Goal: Task Accomplishment & Management: Complete application form

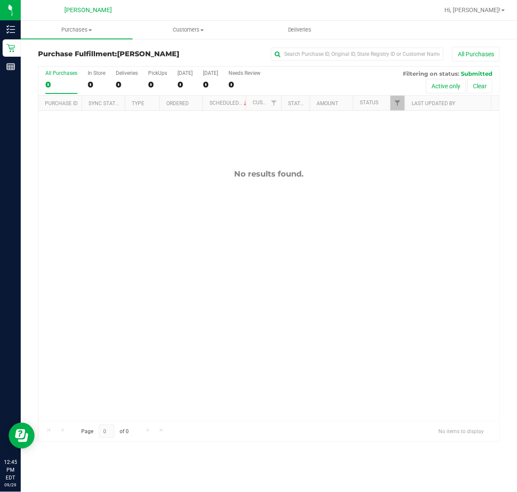
click at [262, 269] on div "No results found." at bounding box center [268, 295] width 461 height 368
click at [254, 251] on div "No results found." at bounding box center [268, 295] width 461 height 368
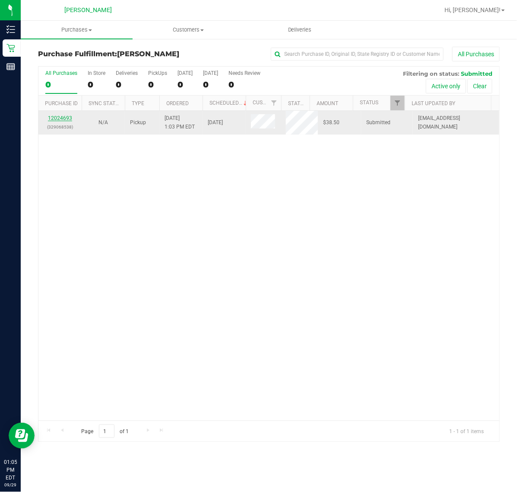
click at [64, 121] on link "12024693" at bounding box center [60, 118] width 24 height 6
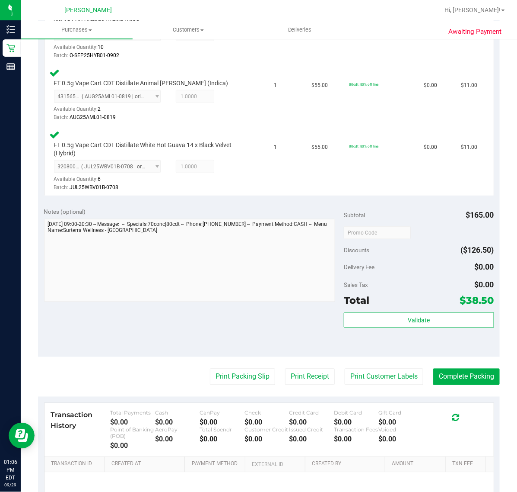
scroll to position [362, 0]
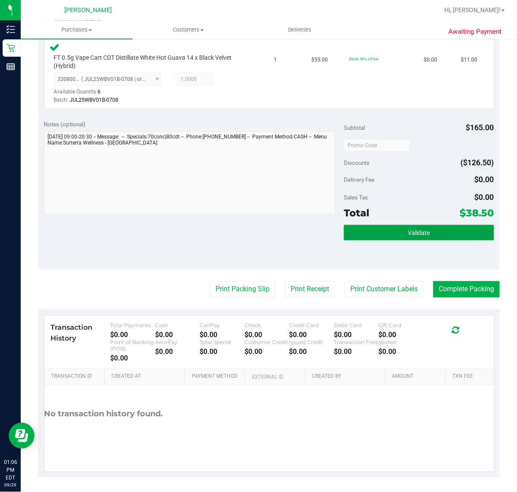
click at [395, 230] on button "Validate" at bounding box center [419, 233] width 150 height 16
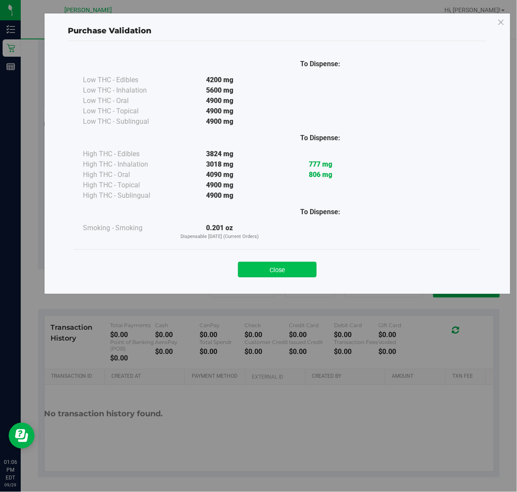
click at [293, 267] on button "Close" at bounding box center [277, 270] width 79 height 16
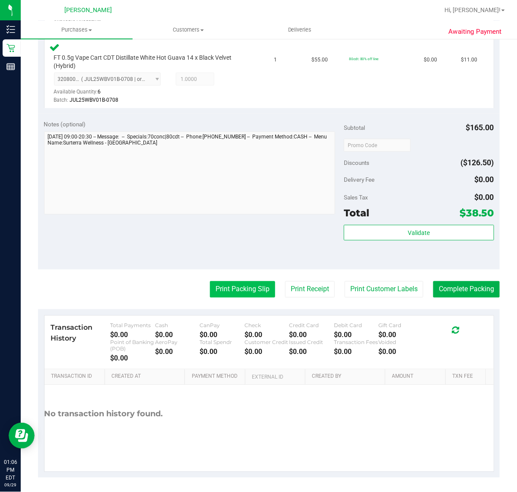
click at [243, 284] on button "Print Packing Slip" at bounding box center [242, 289] width 65 height 16
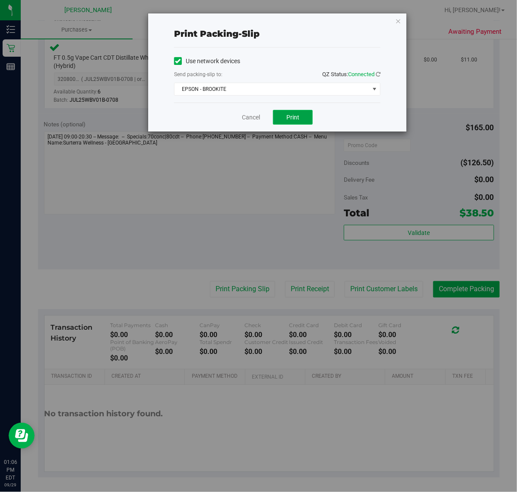
click at [284, 125] on button "Print" at bounding box center [293, 117] width 40 height 15
click at [254, 117] on link "Cancel" at bounding box center [251, 117] width 18 height 9
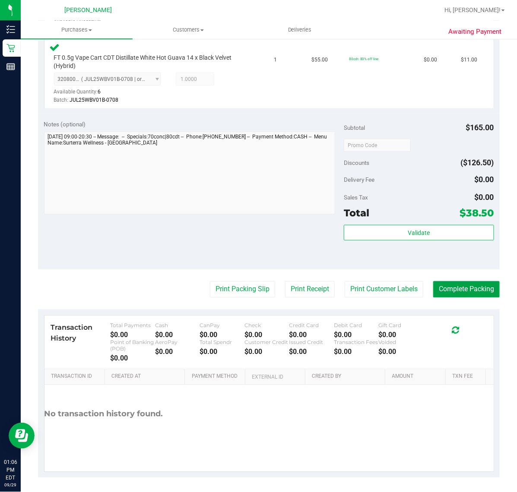
click at [466, 288] on button "Complete Packing" at bounding box center [467, 289] width 67 height 16
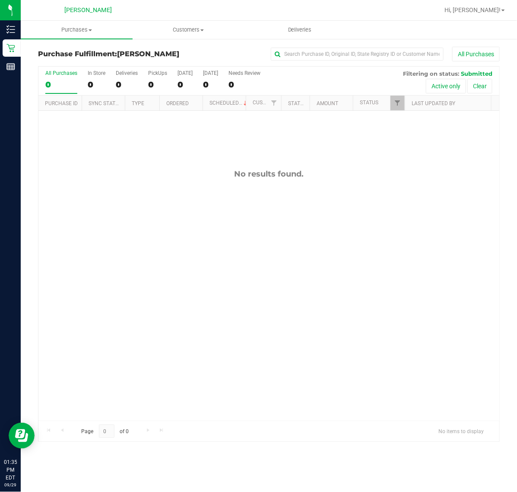
click at [192, 251] on div "No results found." at bounding box center [268, 295] width 461 height 368
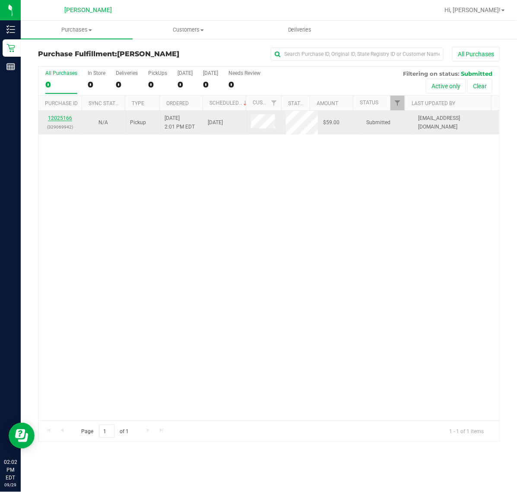
click at [61, 121] on link "12025166" at bounding box center [60, 118] width 24 height 6
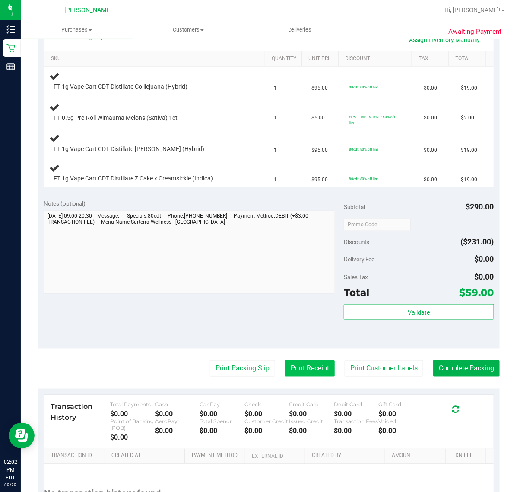
scroll to position [216, 0]
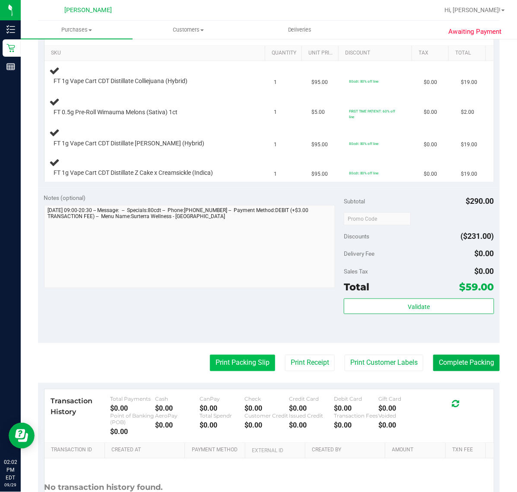
click at [237, 362] on button "Print Packing Slip" at bounding box center [242, 363] width 65 height 16
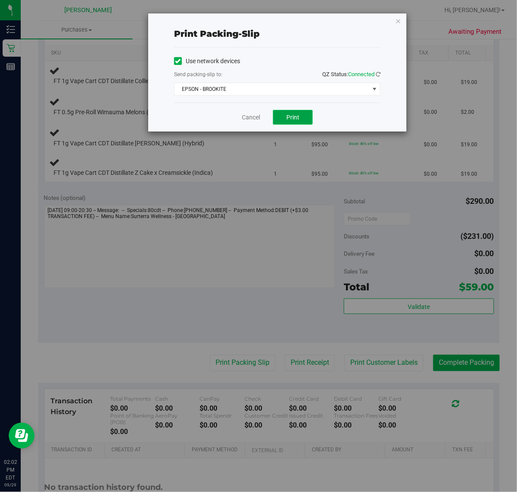
click at [301, 119] on button "Print" at bounding box center [293, 117] width 40 height 15
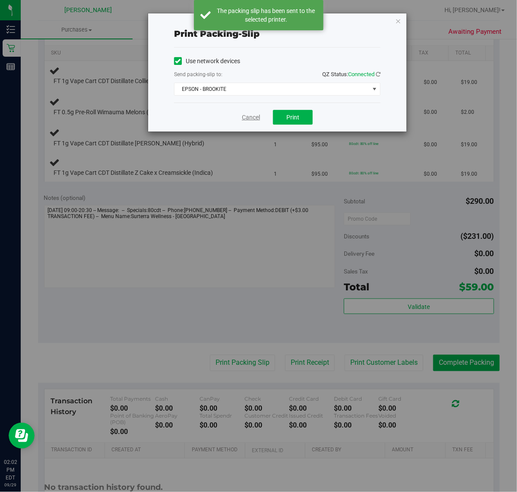
click at [252, 118] on link "Cancel" at bounding box center [251, 117] width 18 height 9
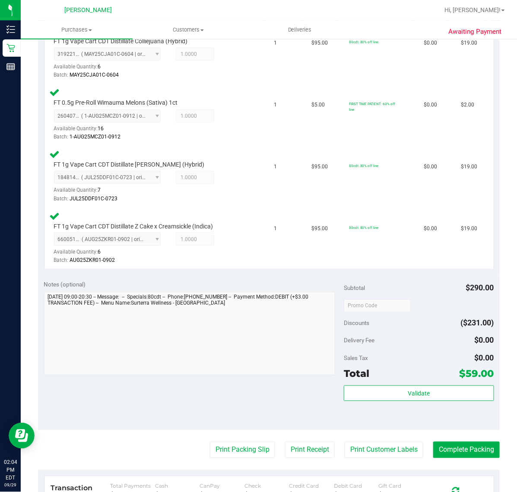
scroll to position [282, 0]
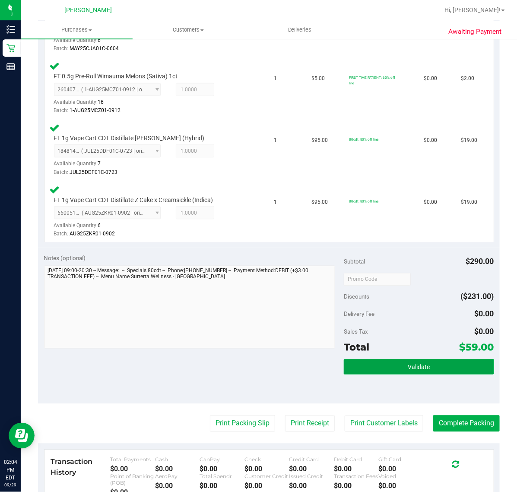
click at [390, 366] on button "Validate" at bounding box center [419, 367] width 150 height 16
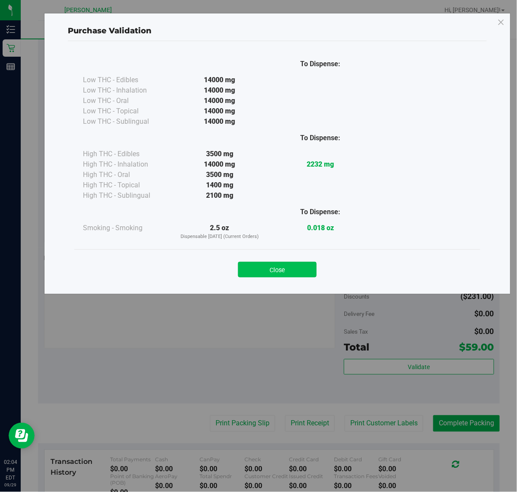
click at [286, 266] on button "Close" at bounding box center [277, 270] width 79 height 16
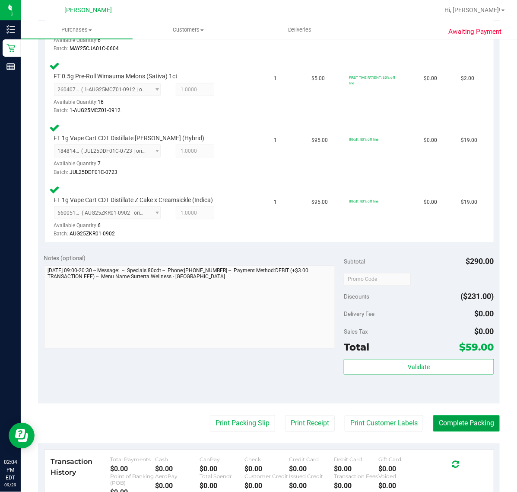
click at [454, 422] on button "Complete Packing" at bounding box center [467, 423] width 67 height 16
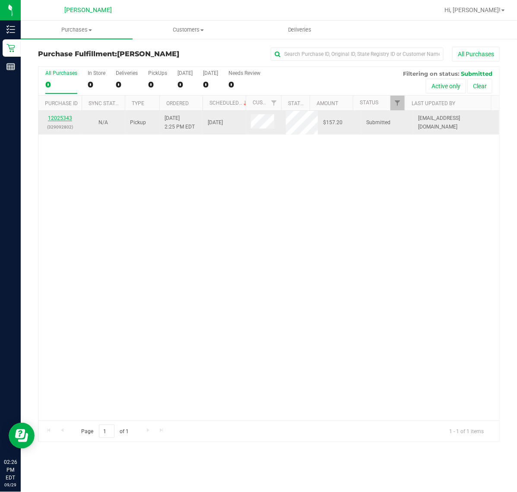
click at [65, 120] on link "12025343" at bounding box center [60, 118] width 24 height 6
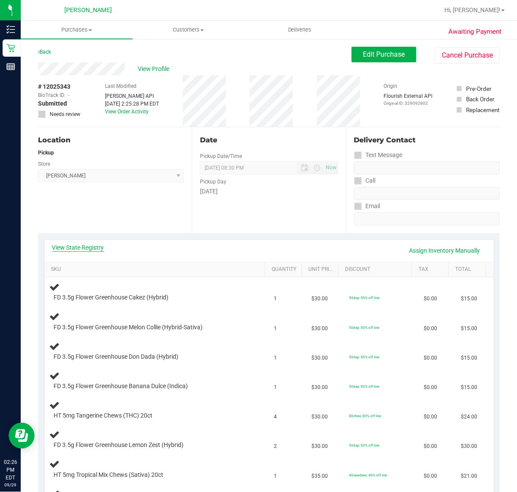
click at [78, 245] on link "View State Registry" at bounding box center [78, 247] width 52 height 9
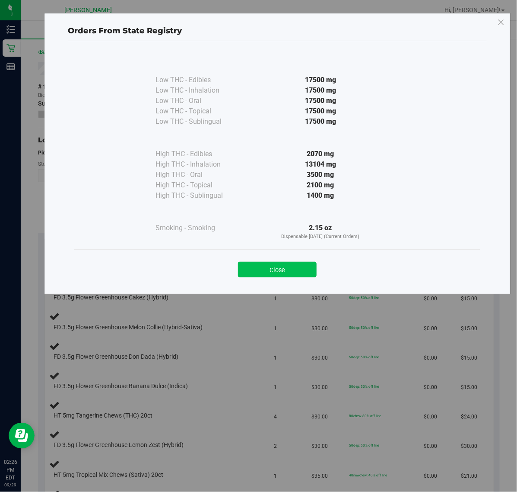
click at [267, 267] on button "Close" at bounding box center [277, 270] width 79 height 16
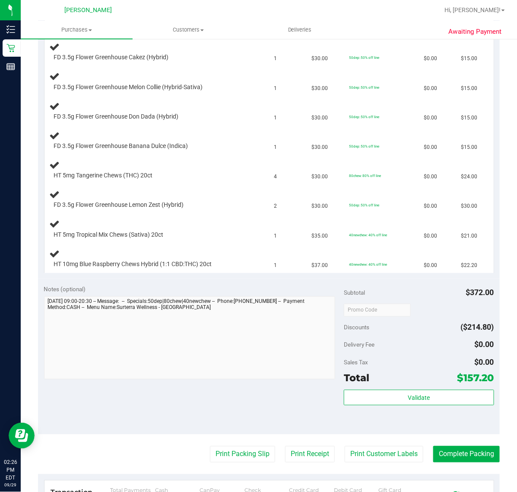
scroll to position [378, 0]
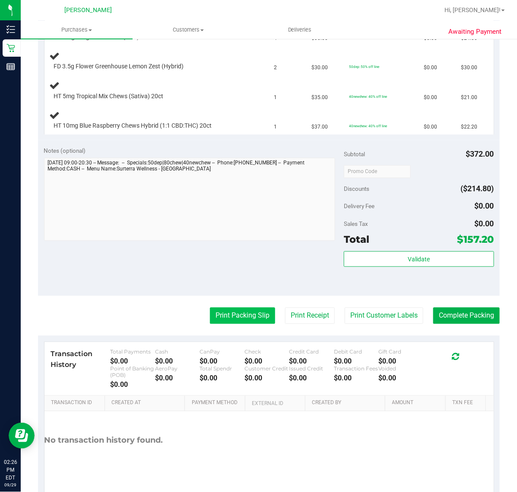
click at [227, 313] on button "Print Packing Slip" at bounding box center [242, 315] width 65 height 16
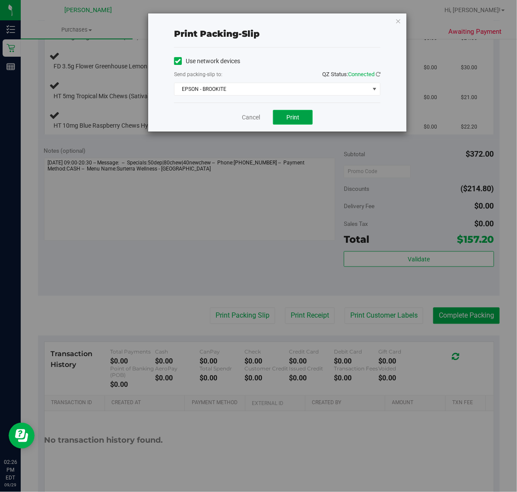
click at [293, 117] on span "Print" at bounding box center [293, 117] width 13 height 7
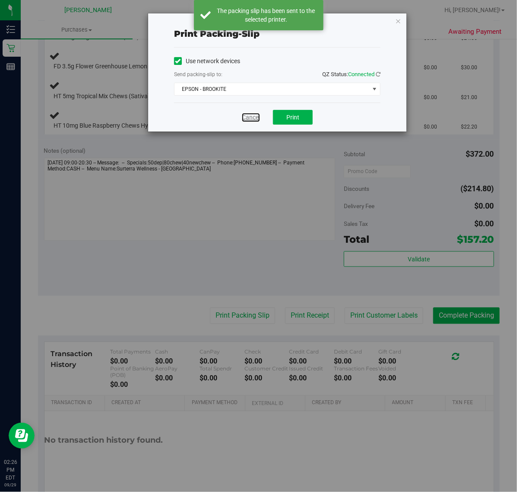
drag, startPoint x: 252, startPoint y: 117, endPoint x: 239, endPoint y: 204, distance: 88.2
click at [252, 117] on link "Cancel" at bounding box center [251, 117] width 18 height 9
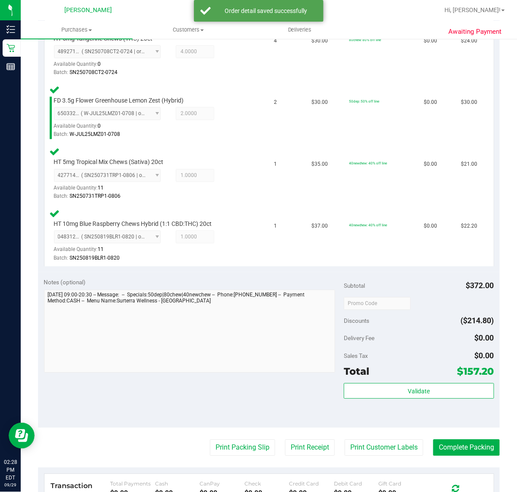
scroll to position [660, 0]
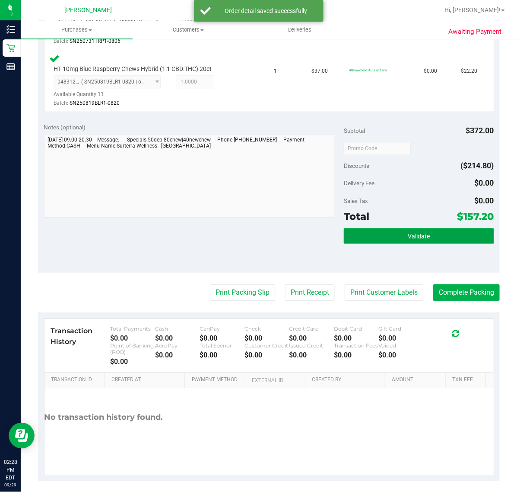
click at [418, 228] on button "Validate" at bounding box center [419, 236] width 150 height 16
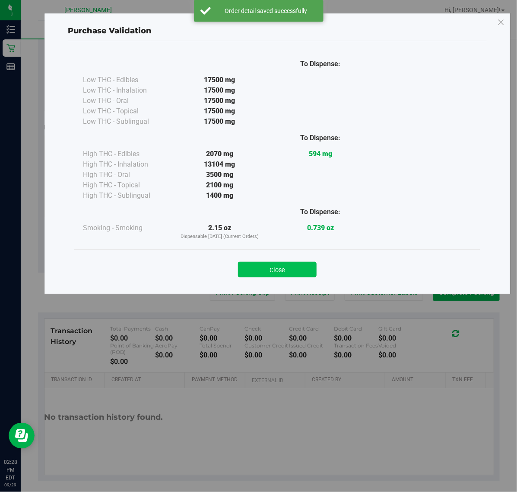
click at [280, 270] on button "Close" at bounding box center [277, 270] width 79 height 16
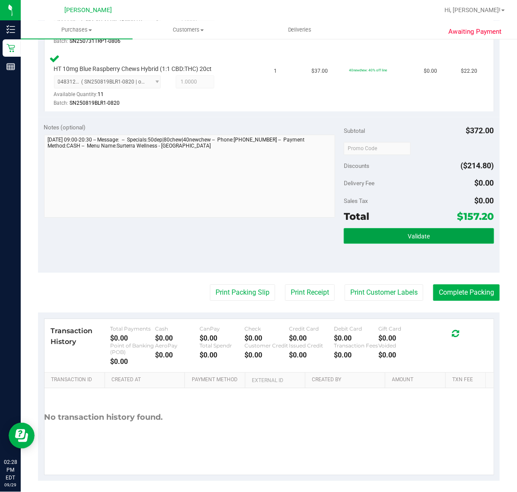
click at [390, 235] on button "Validate" at bounding box center [419, 236] width 150 height 16
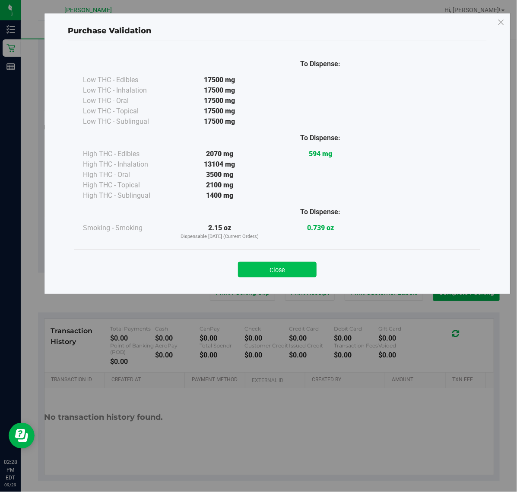
click at [299, 271] on button "Close" at bounding box center [277, 270] width 79 height 16
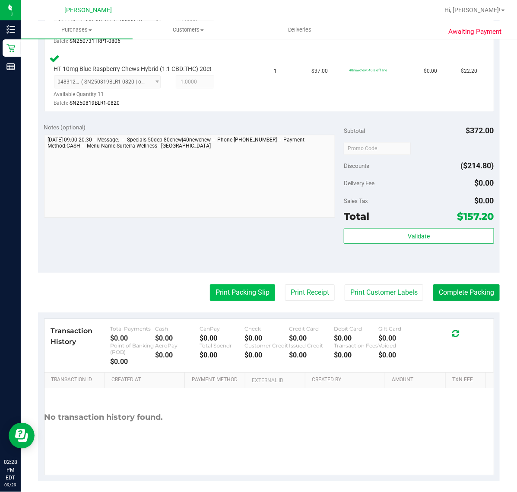
click at [233, 290] on button "Print Packing Slip" at bounding box center [242, 292] width 65 height 16
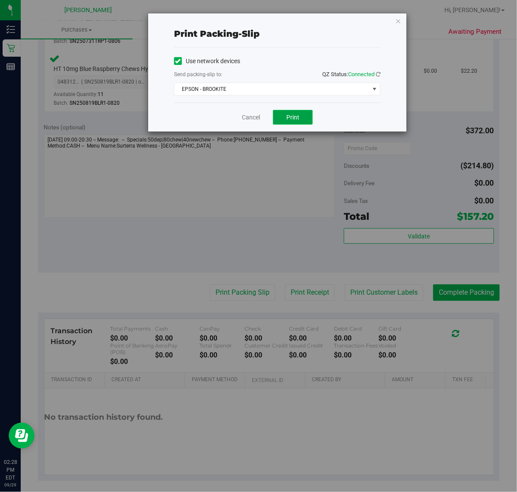
click at [310, 113] on button "Print" at bounding box center [293, 117] width 40 height 15
click at [249, 117] on link "Cancel" at bounding box center [251, 117] width 18 height 9
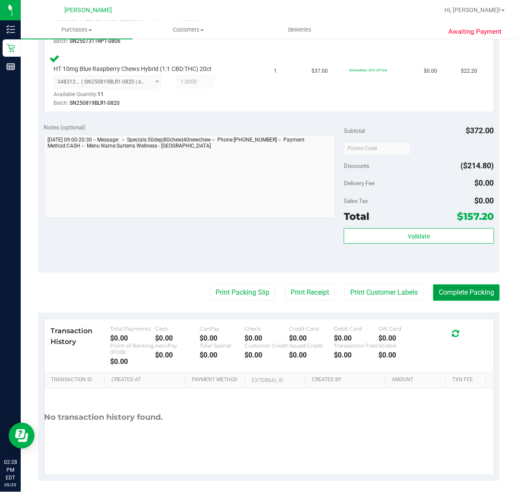
click at [472, 289] on button "Complete Packing" at bounding box center [467, 292] width 67 height 16
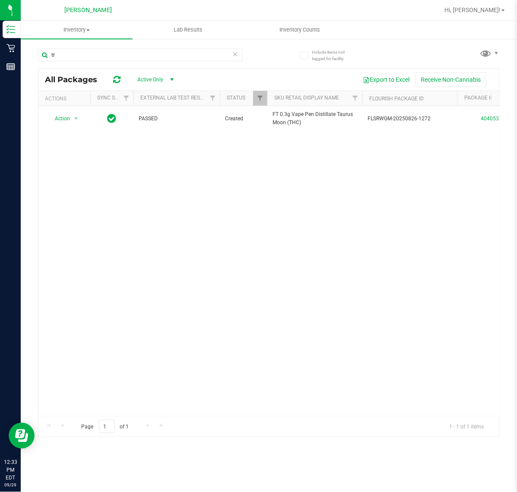
type input "t"
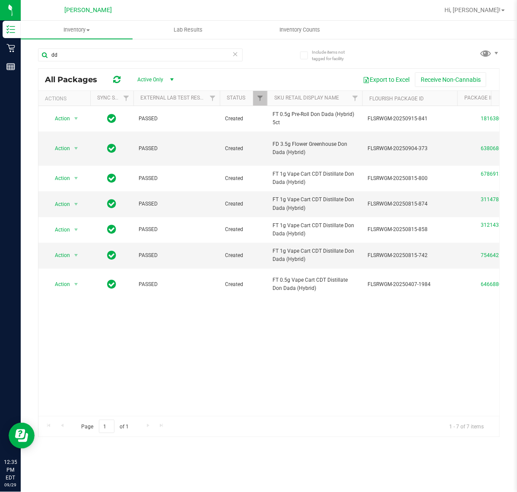
type input "d"
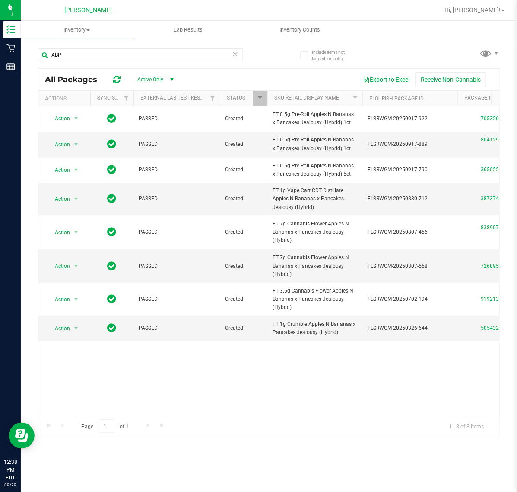
type input "ABP"
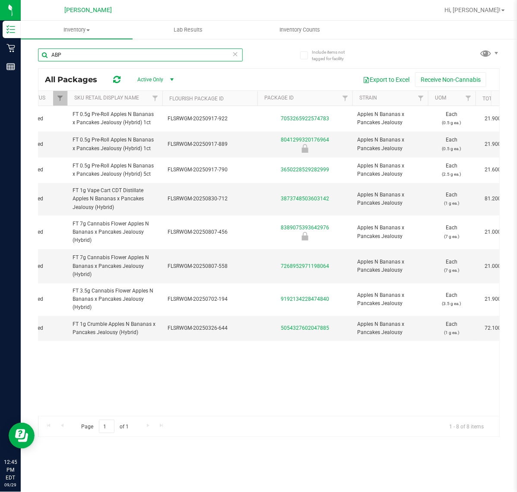
scroll to position [0, 284]
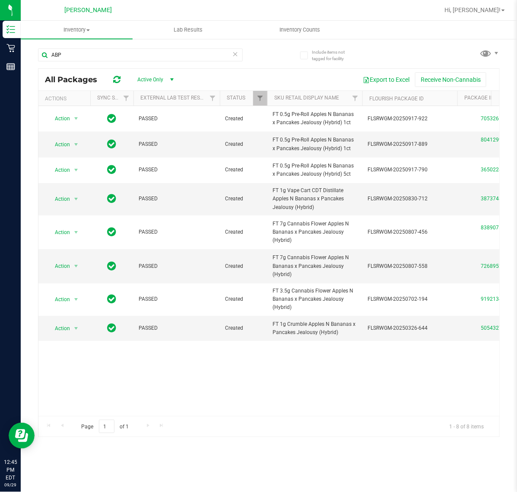
click at [235, 53] on icon at bounding box center [236, 53] width 6 height 10
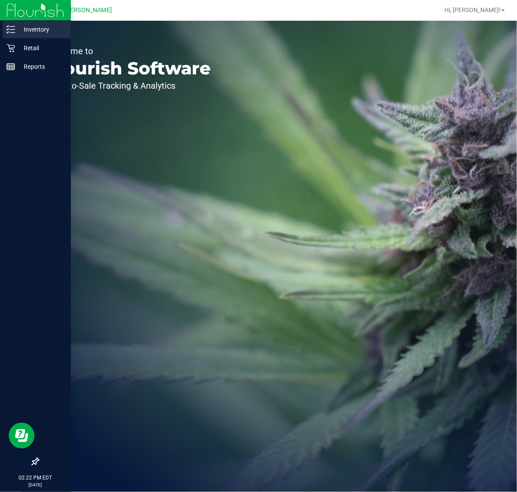
click at [10, 31] on icon at bounding box center [10, 29] width 9 height 9
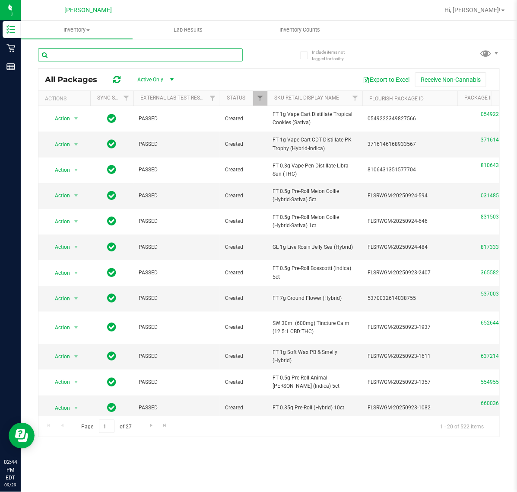
click at [166, 55] on input "text" at bounding box center [140, 54] width 205 height 13
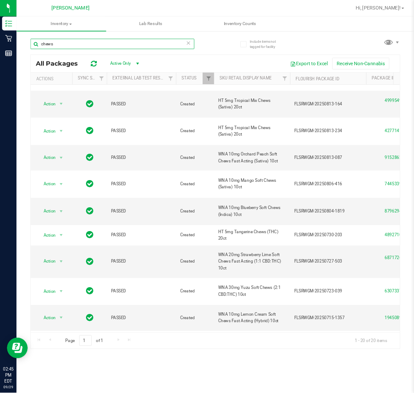
scroll to position [377, 0]
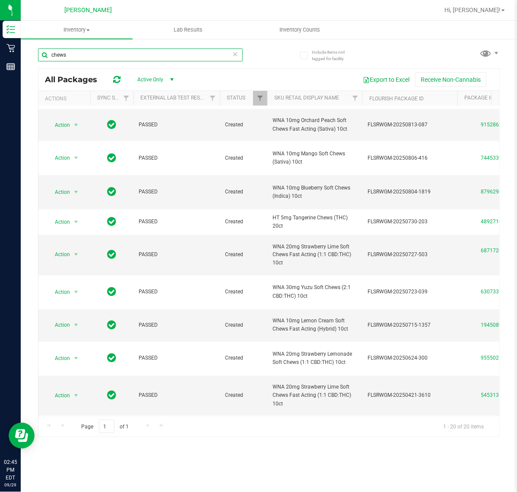
type input "chews"
click at [498, 11] on span "Hi, [PERSON_NAME]!" at bounding box center [473, 9] width 56 height 7
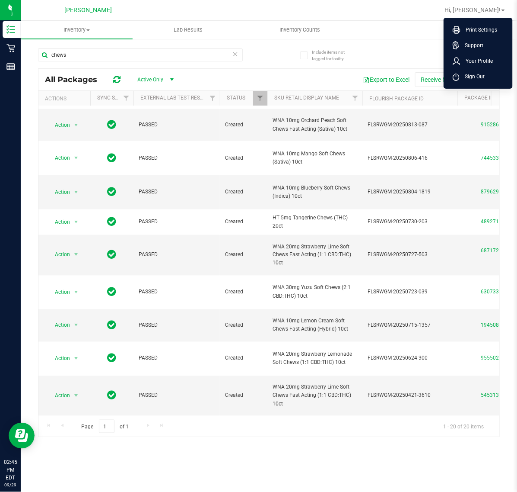
drag, startPoint x: 485, startPoint y: 76, endPoint x: 332, endPoint y: 46, distance: 156.7
click at [485, 76] on li "Sign Out" at bounding box center [478, 77] width 65 height 16
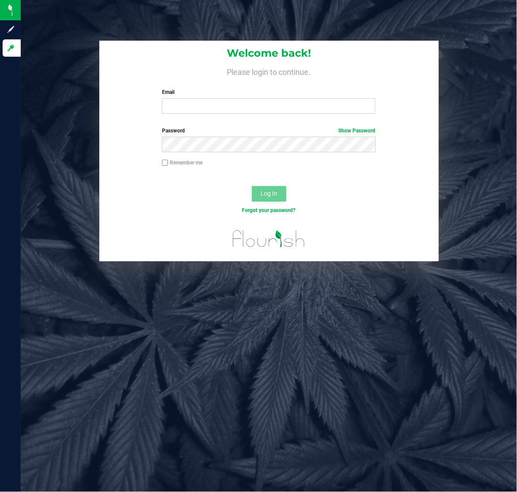
click at [228, 489] on div "Welcome back! Please login to continue. Email Required Please format your email…" at bounding box center [269, 246] width 497 height 492
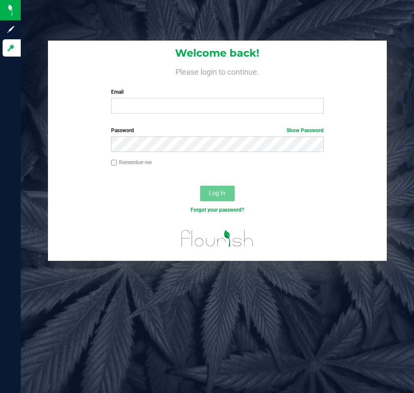
drag, startPoint x: 485, startPoint y: 1, endPoint x: 188, endPoint y: 95, distance: 311.9
click at [188, 95] on label "Email" at bounding box center [217, 92] width 213 height 8
click at [188, 98] on input "Email" at bounding box center [217, 106] width 213 height 16
click at [187, 98] on div "Email Required Please format your email correctly." at bounding box center [218, 101] width 226 height 26
click at [189, 105] on input "Email" at bounding box center [217, 106] width 213 height 16
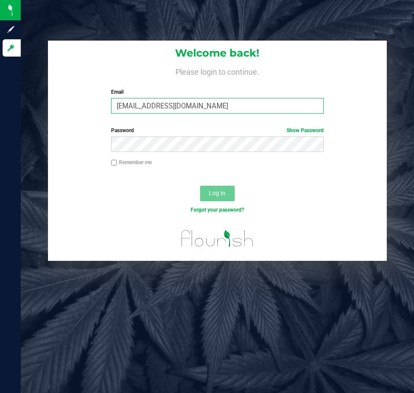
type input "[EMAIL_ADDRESS][DOMAIN_NAME]"
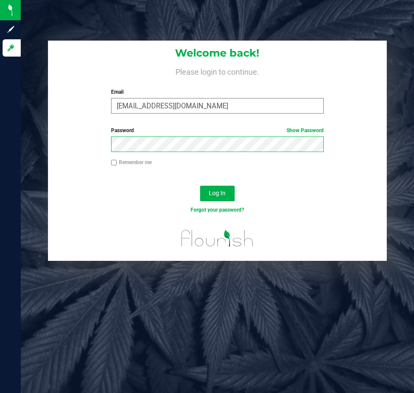
click at [200, 186] on button "Log In" at bounding box center [217, 194] width 35 height 16
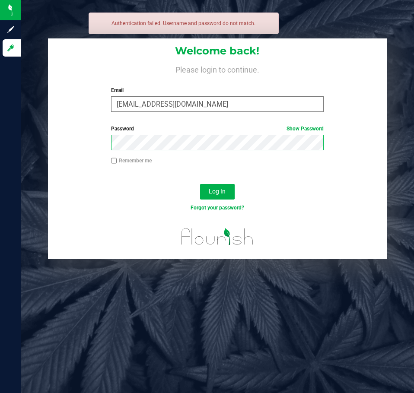
click at [200, 184] on button "Log In" at bounding box center [217, 192] width 35 height 16
